Goal: Find specific page/section: Find specific page/section

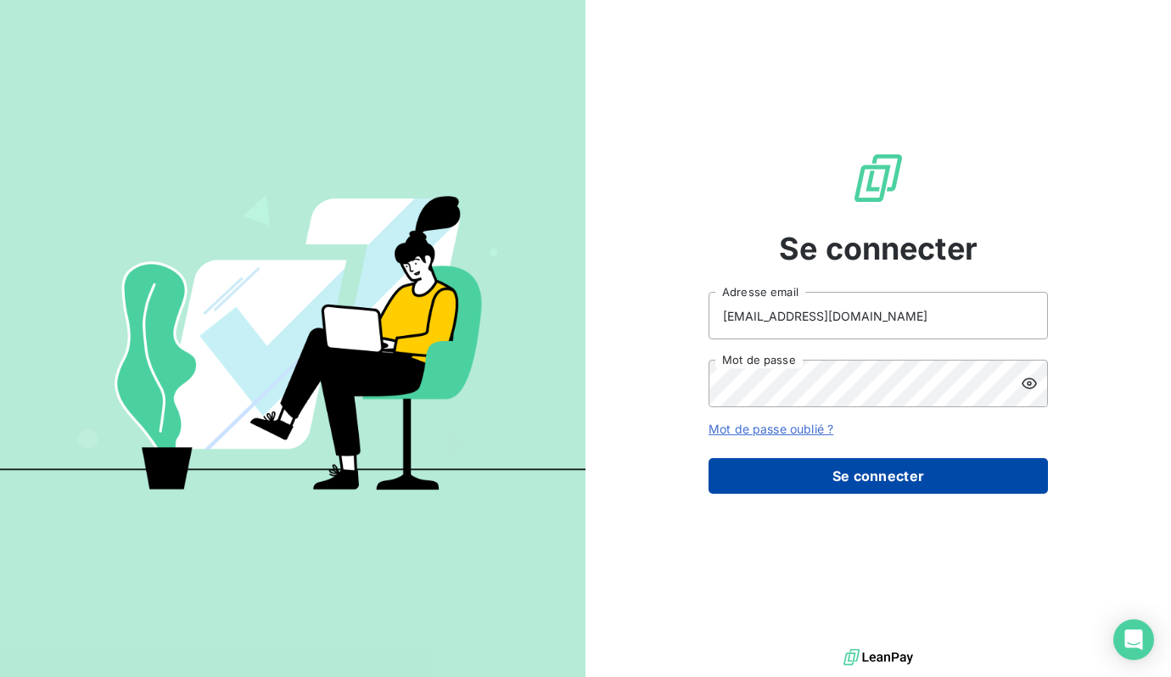
click at [942, 481] on button "Se connecter" at bounding box center [877, 476] width 339 height 36
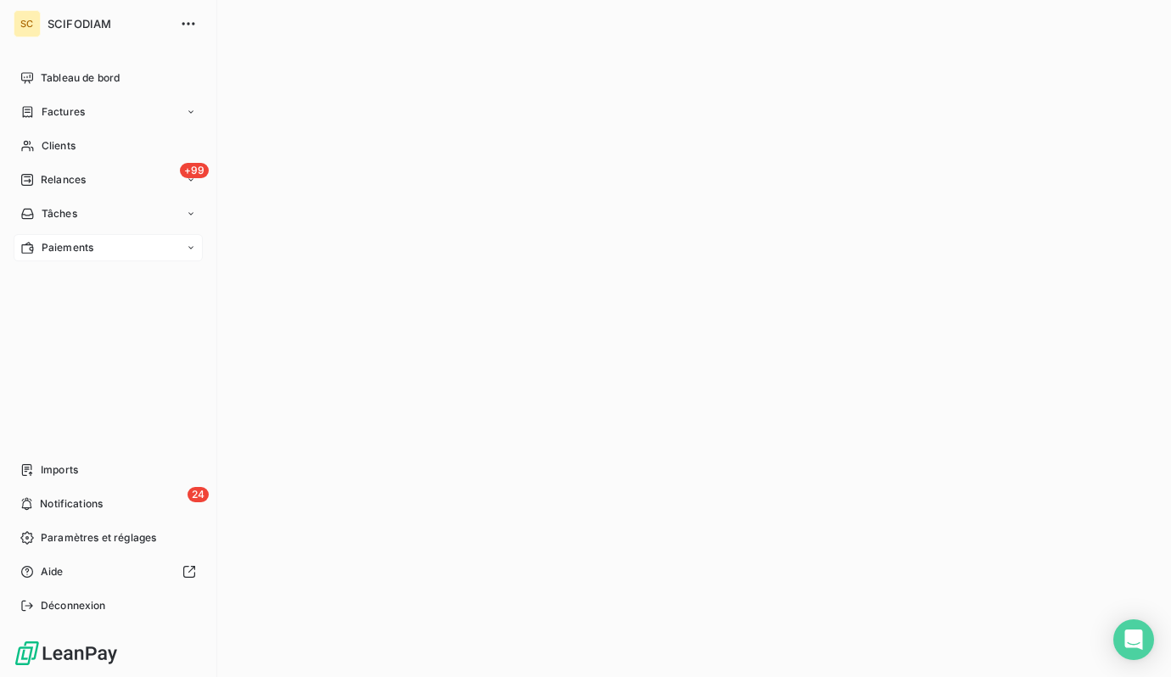
click at [53, 247] on span "Paiements" at bounding box center [68, 247] width 52 height 15
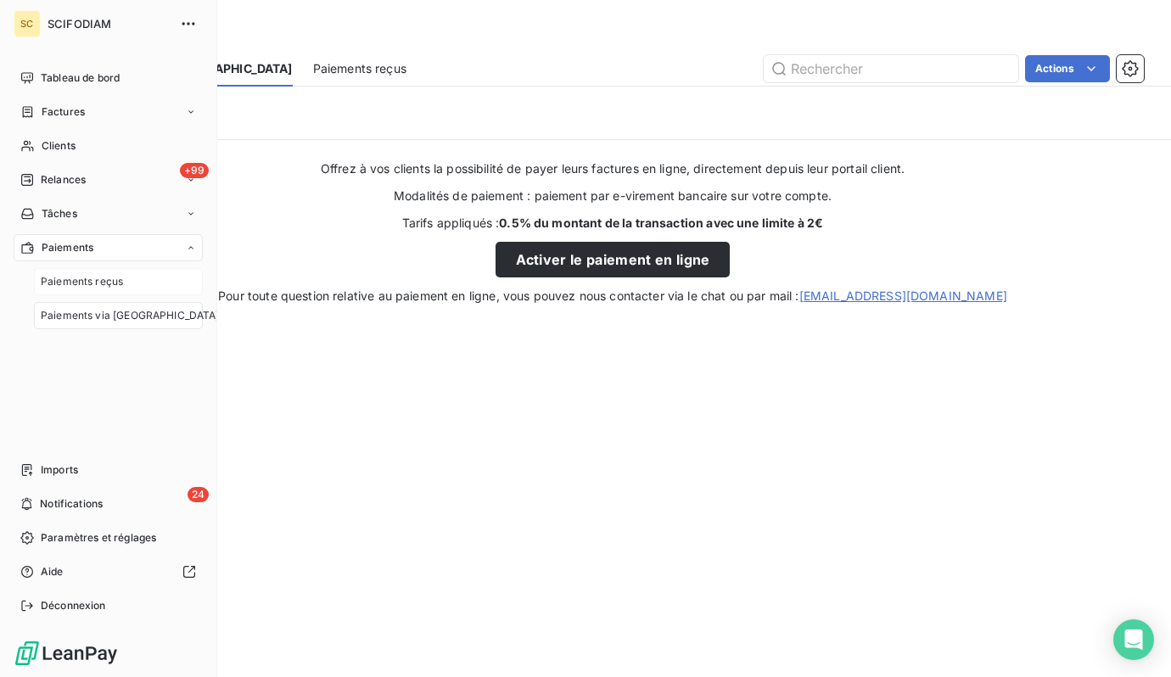
click at [60, 282] on span "Paiements reçus" at bounding box center [82, 281] width 82 height 15
